Goal: Task Accomplishment & Management: Use online tool/utility

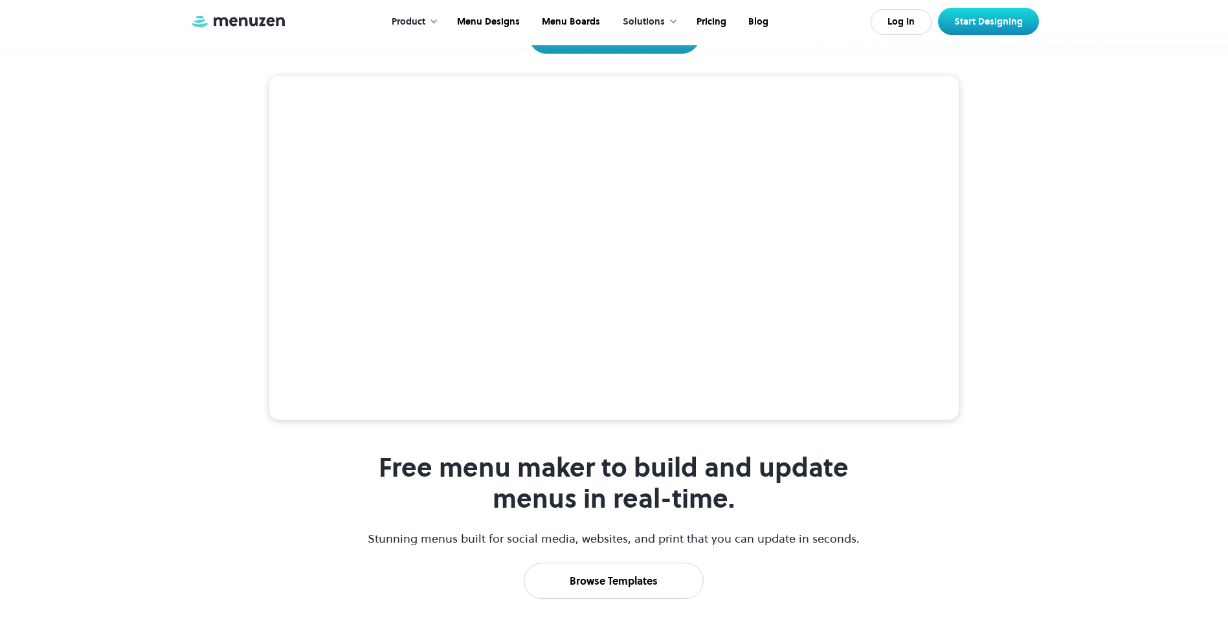
scroll to position [453, 0]
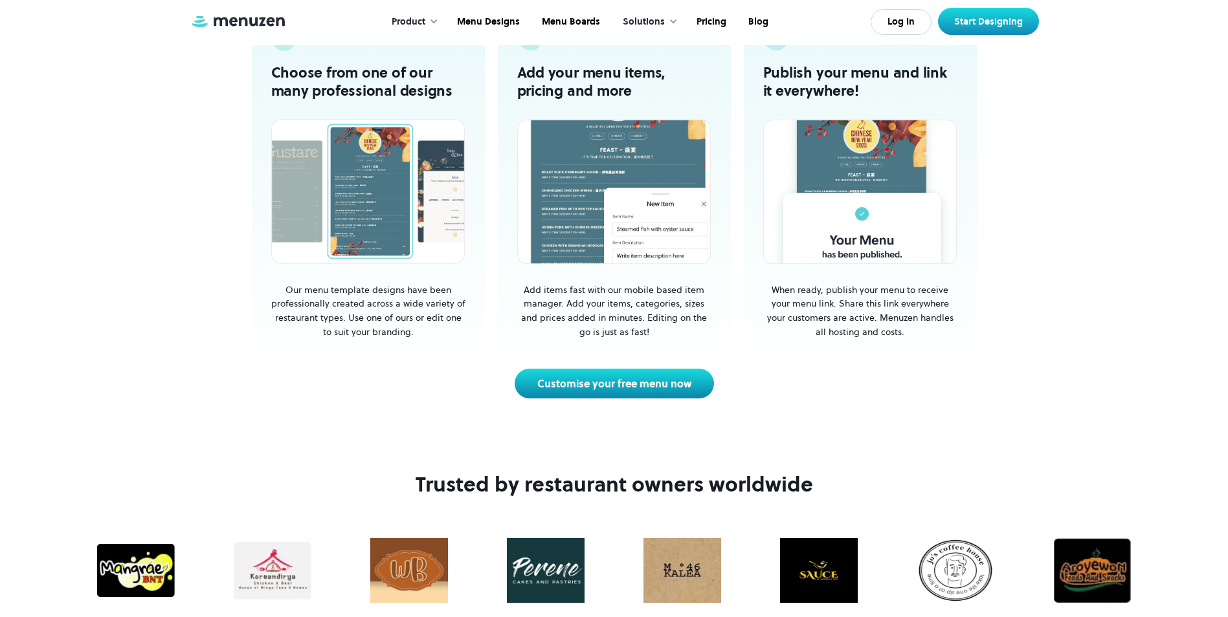
scroll to position [194, 0]
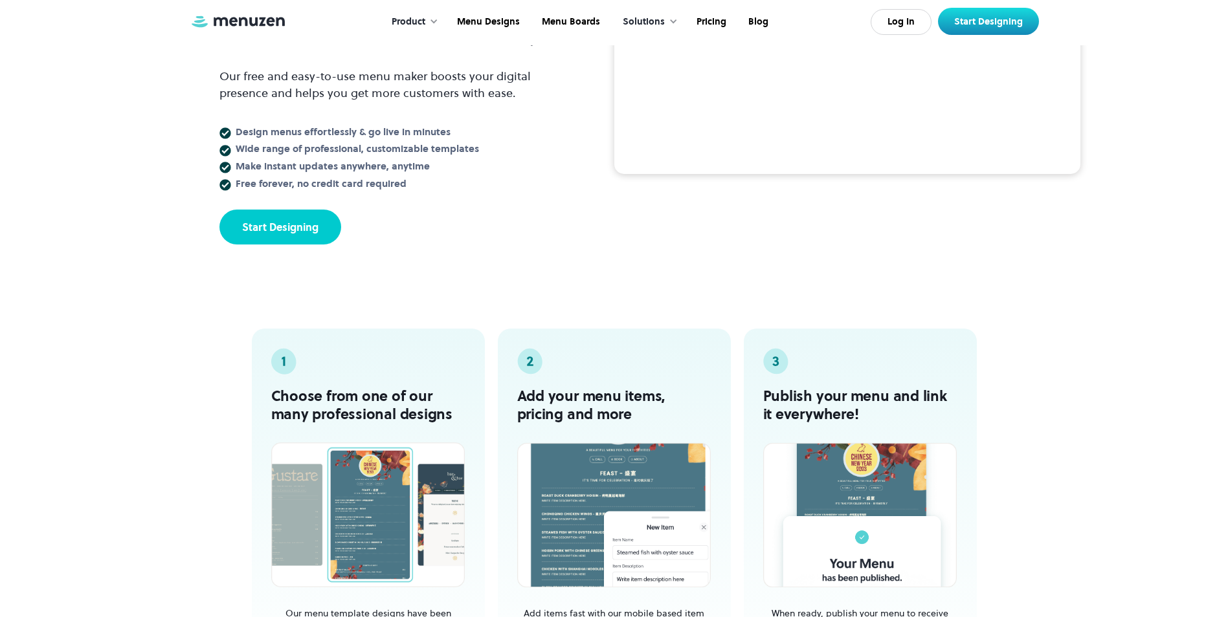
click at [283, 239] on link "Start Designing" at bounding box center [280, 227] width 122 height 35
